Goal: Task Accomplishment & Management: Complete application form

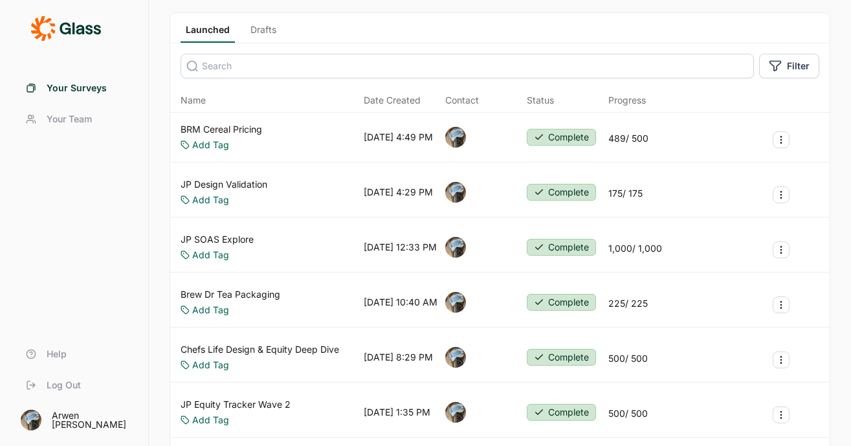
scroll to position [71, 0]
click at [237, 181] on link "JP Design Validation" at bounding box center [224, 184] width 87 height 13
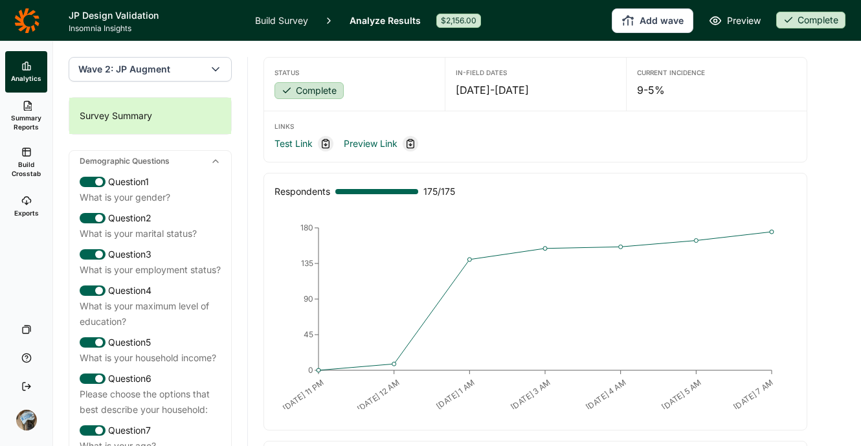
click at [287, 18] on link "Build Survey" at bounding box center [281, 20] width 53 height 41
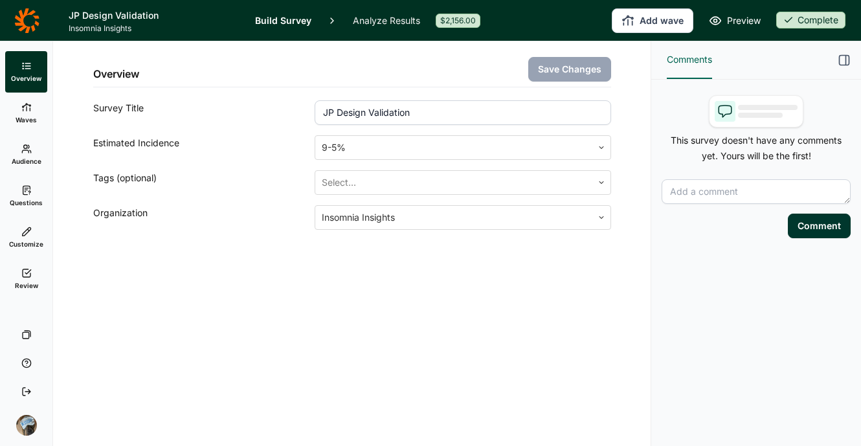
click at [24, 281] on span "Review" at bounding box center [26, 285] width 23 height 9
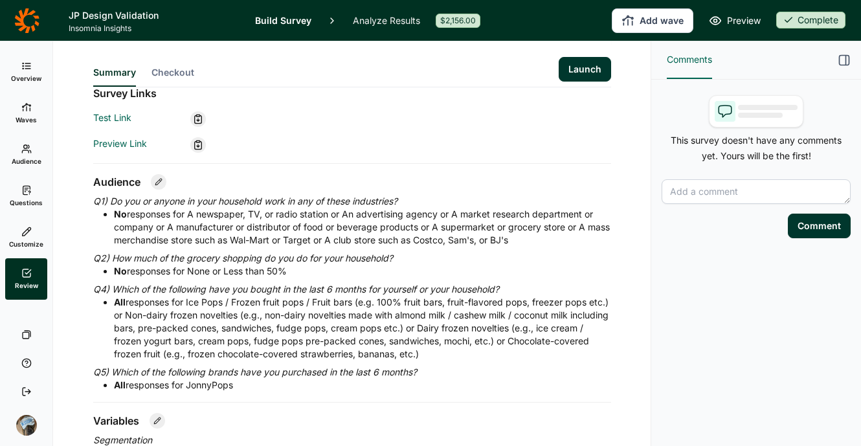
scroll to position [162, 0]
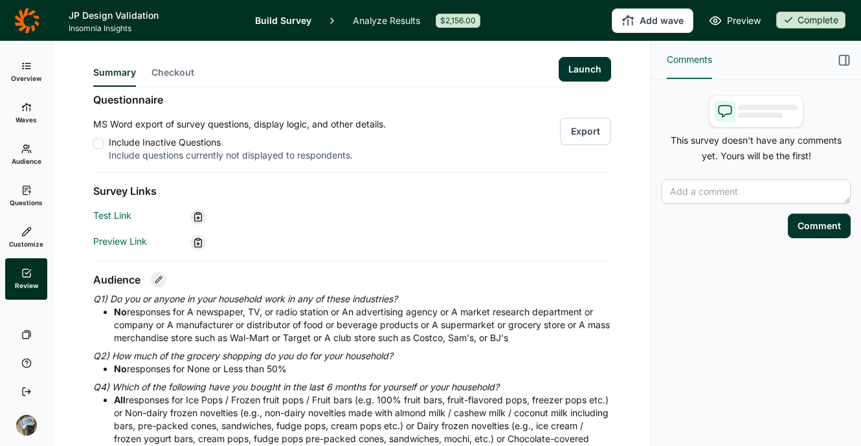
click at [169, 71] on span "Checkout" at bounding box center [173, 72] width 43 height 13
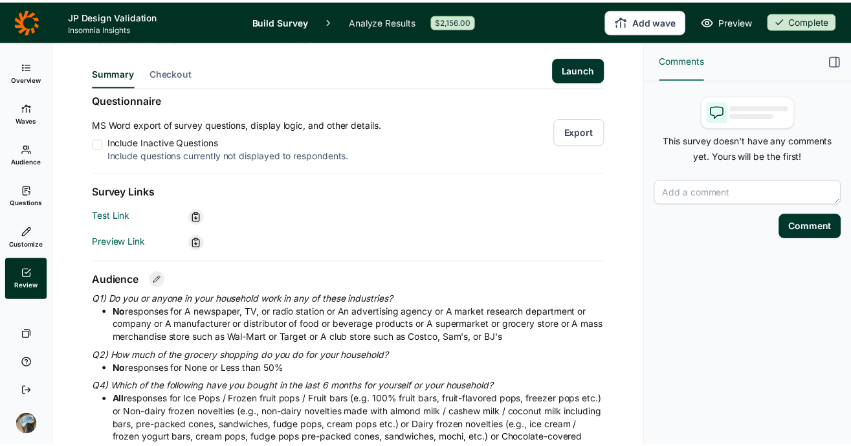
scroll to position [0, 0]
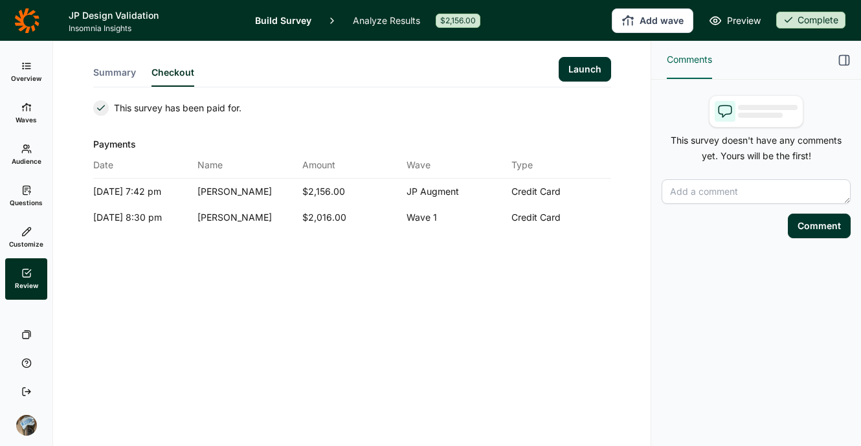
click at [25, 21] on icon at bounding box center [26, 21] width 25 height 26
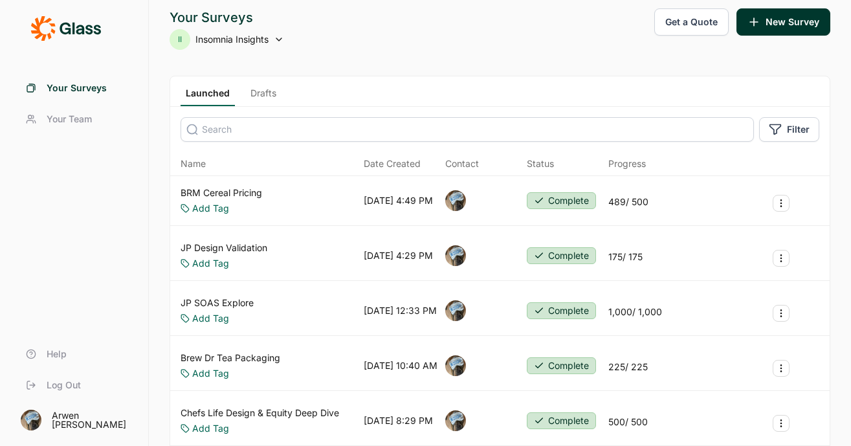
scroll to position [8, 0]
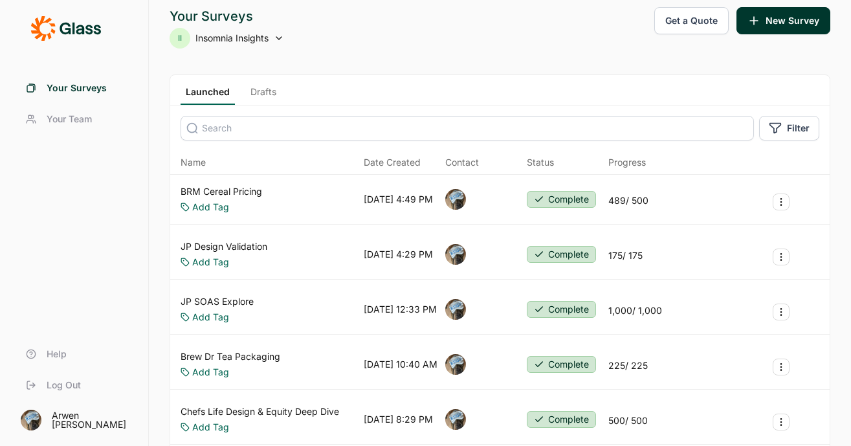
click at [245, 185] on link "BRM Cereal Pricing" at bounding box center [222, 191] width 82 height 13
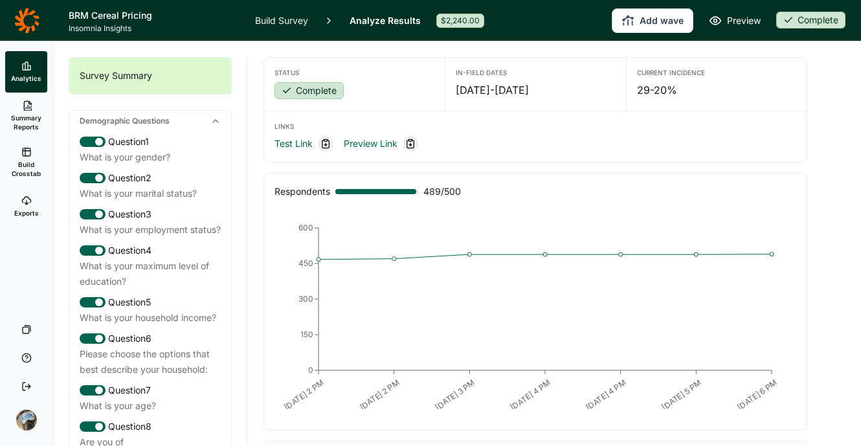
click at [287, 24] on link "Build Survey" at bounding box center [281, 20] width 53 height 41
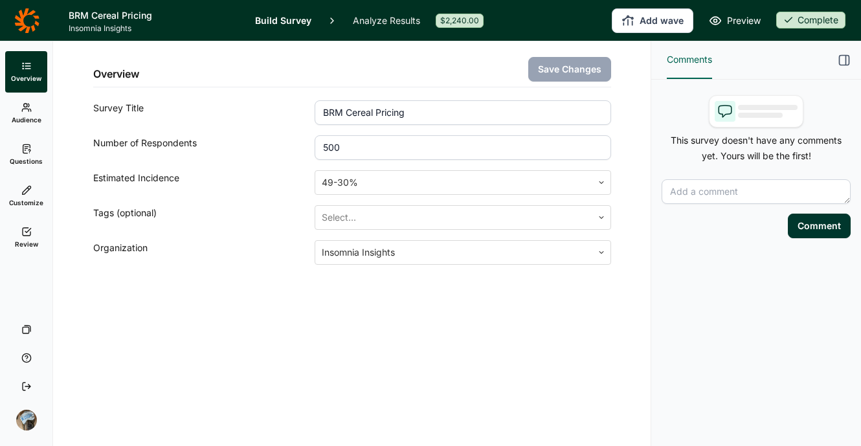
click at [20, 231] on link "Review" at bounding box center [26, 237] width 42 height 41
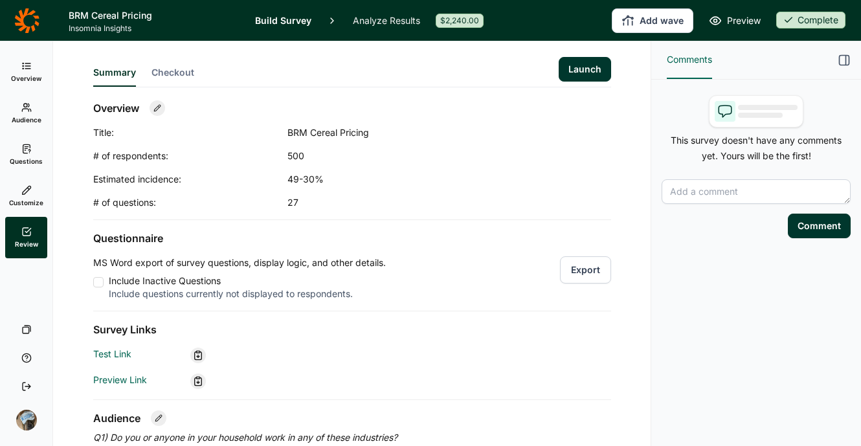
click at [152, 69] on span "Checkout" at bounding box center [173, 72] width 43 height 13
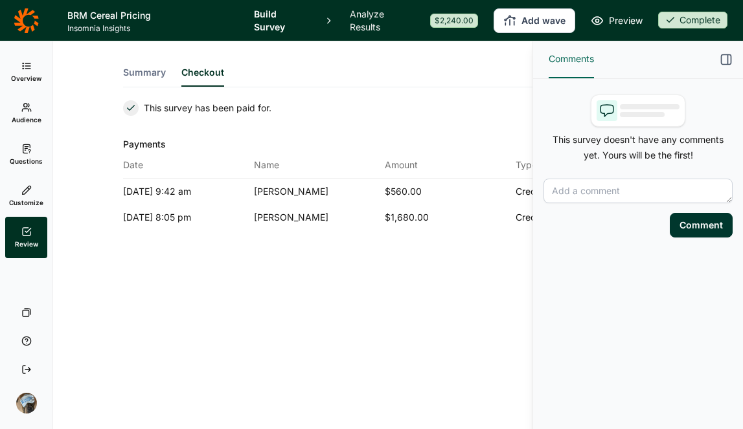
click at [404, 288] on div "Summary Checkout Launch This survey has been paid for. Payments Date Name Amoun…" at bounding box center [382, 166] width 626 height 251
